Goal: Use online tool/utility

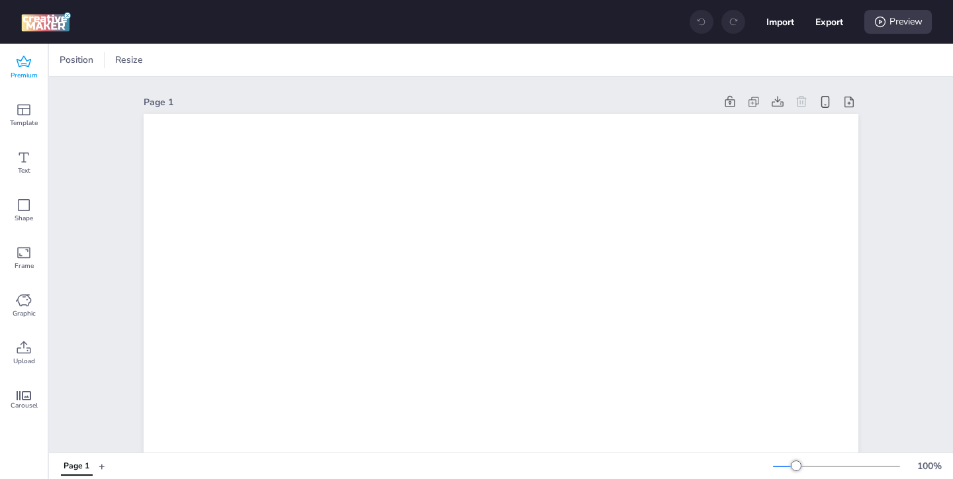
click at [24, 78] on span "Premium" at bounding box center [24, 75] width 27 height 11
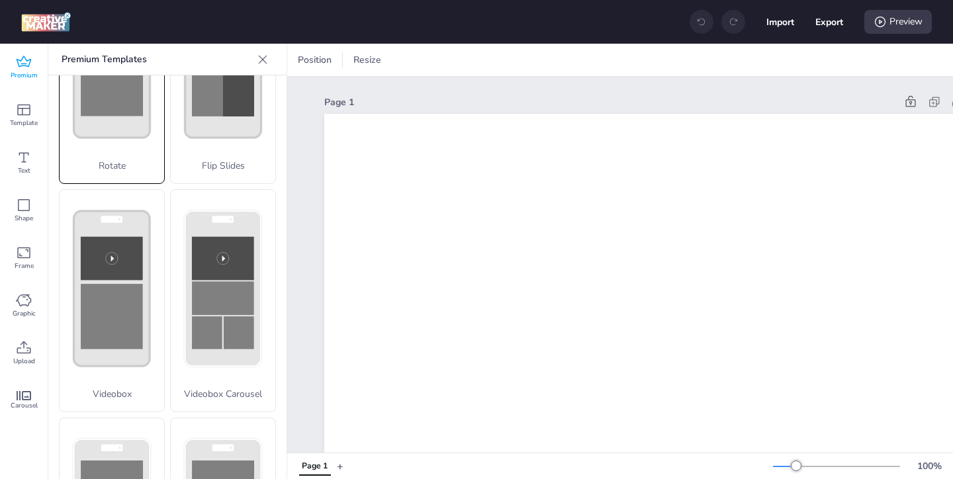
scroll to position [384, 0]
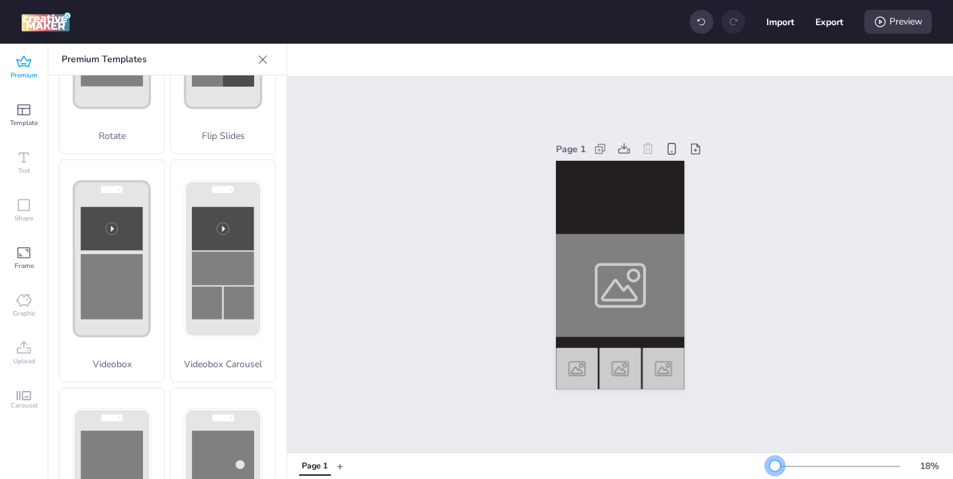
drag, startPoint x: 797, startPoint y: 465, endPoint x: 775, endPoint y: 464, distance: 21.9
click at [775, 464] on div at bounding box center [774, 465] width 11 height 11
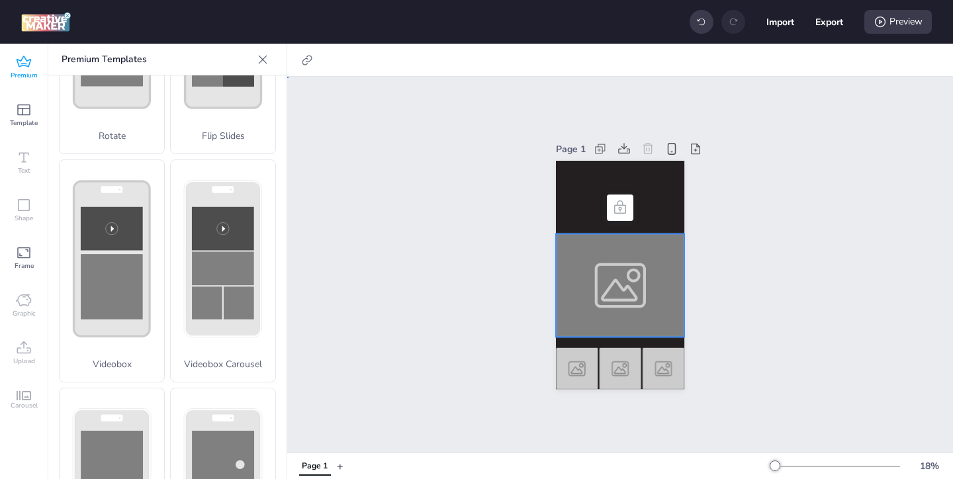
click at [630, 302] on div at bounding box center [620, 285] width 128 height 103
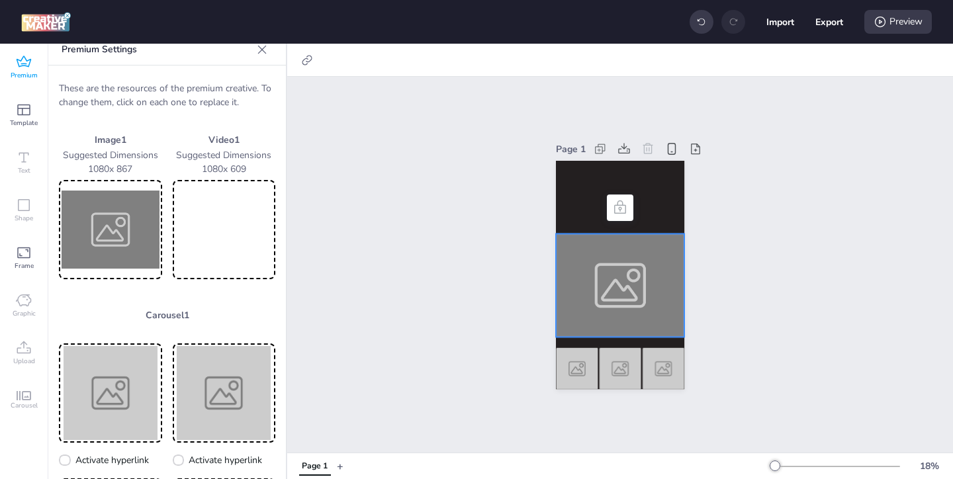
scroll to position [3, 0]
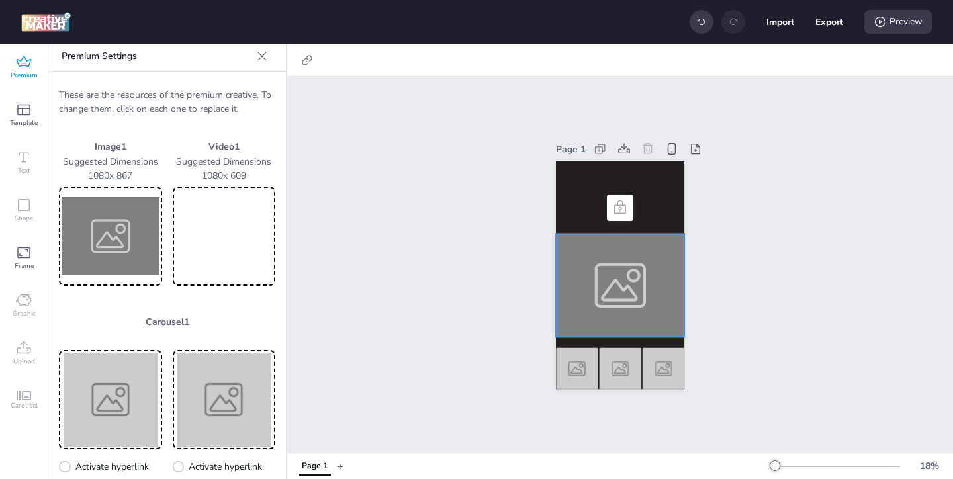
click at [95, 211] on img at bounding box center [111, 236] width 98 height 94
click at [101, 236] on img at bounding box center [111, 236] width 98 height 94
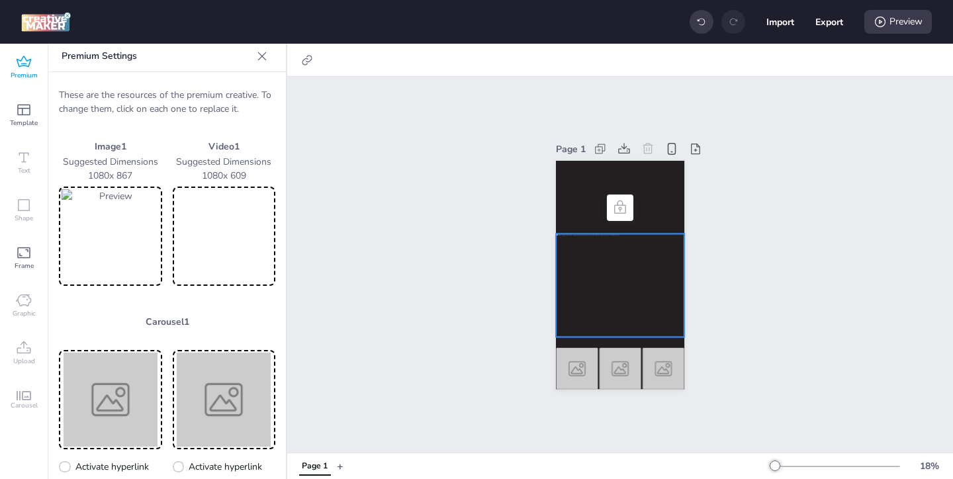
click at [142, 236] on img at bounding box center [111, 236] width 98 height 94
click at [144, 272] on img at bounding box center [111, 236] width 98 height 94
click at [200, 230] on video at bounding box center [224, 236] width 98 height 94
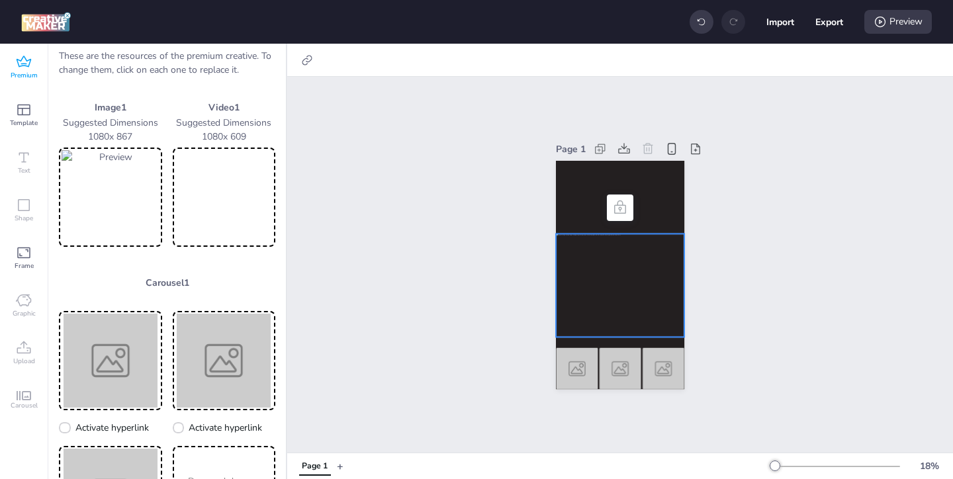
scroll to position [44, 0]
click at [87, 391] on img at bounding box center [111, 359] width 98 height 94
click at [118, 375] on img at bounding box center [111, 359] width 98 height 94
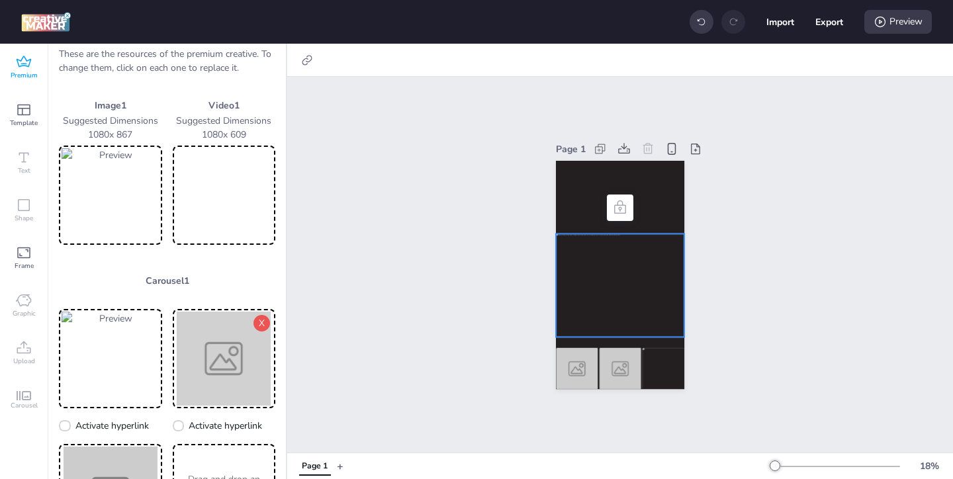
click at [236, 368] on img at bounding box center [224, 359] width 98 height 94
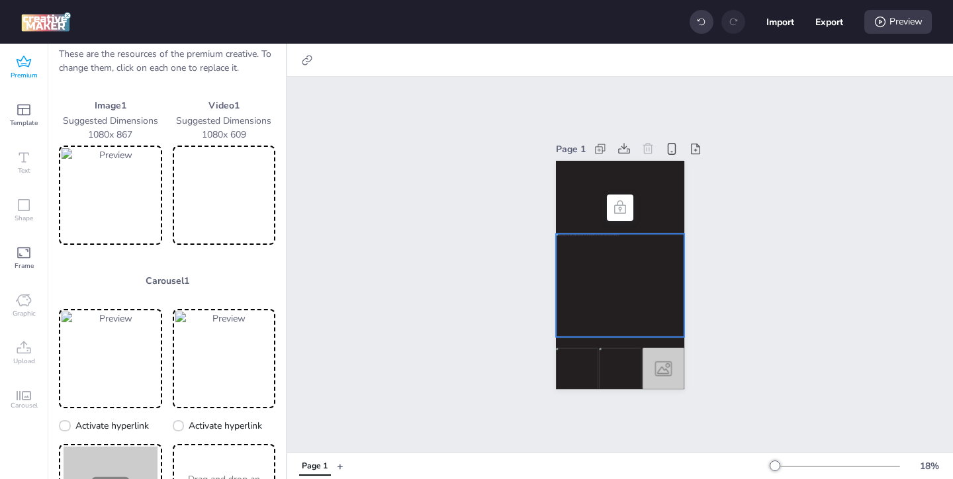
drag, startPoint x: 85, startPoint y: 133, endPoint x: 139, endPoint y: 131, distance: 53.6
click at [139, 131] on p "1080 x 867" at bounding box center [110, 135] width 103 height 14
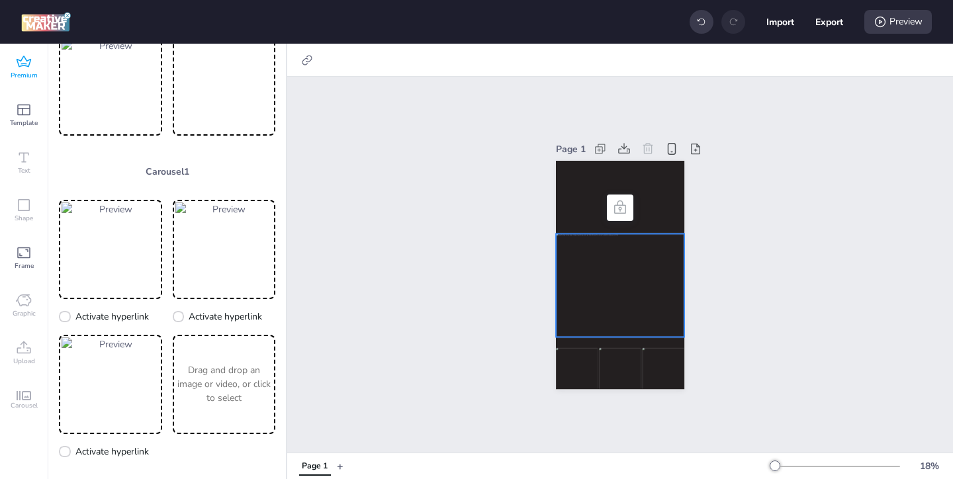
scroll to position [165, 0]
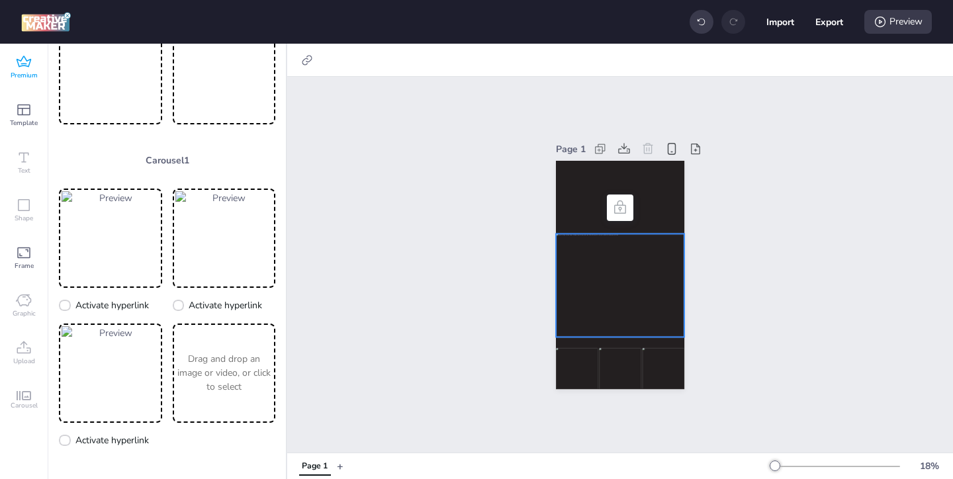
click at [228, 372] on p "Drag and drop an image or video, or click to select" at bounding box center [224, 373] width 98 height 42
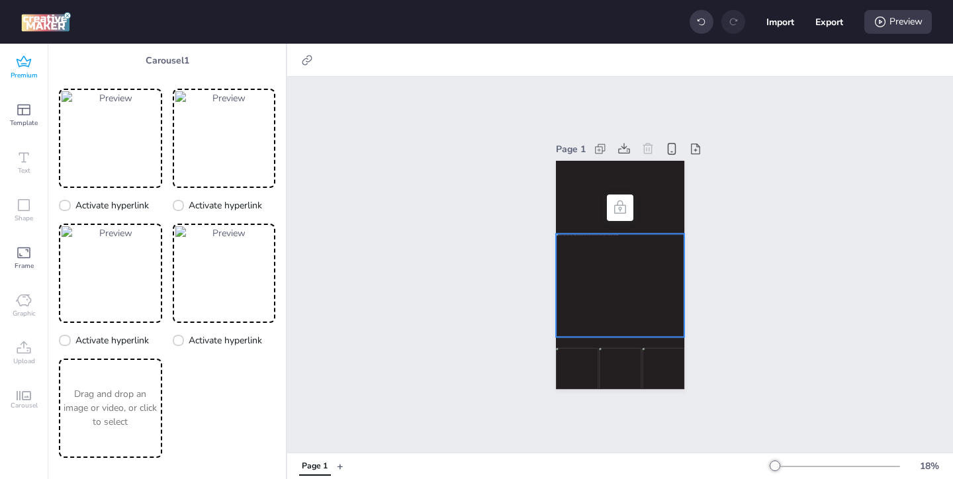
scroll to position [275, 0]
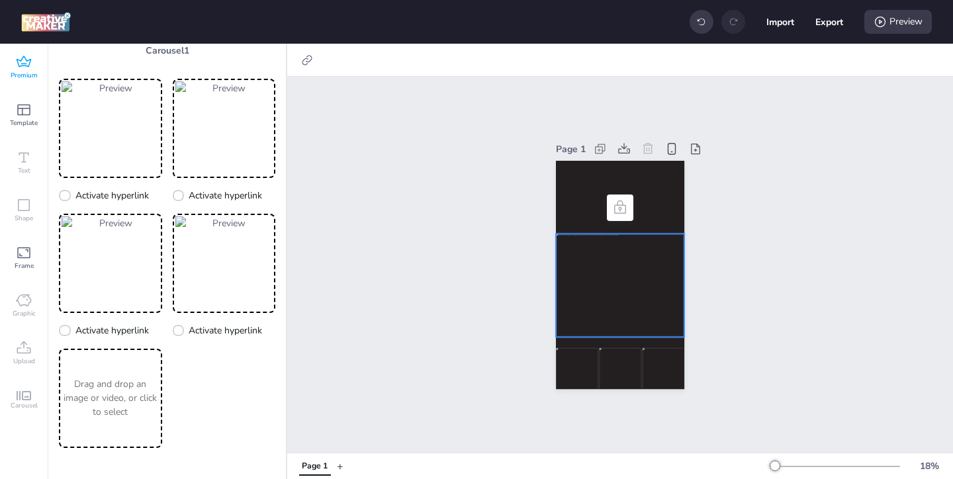
click at [114, 378] on p "Drag and drop an image or video, or click to select" at bounding box center [111, 398] width 98 height 42
